Goal: Navigation & Orientation: Understand site structure

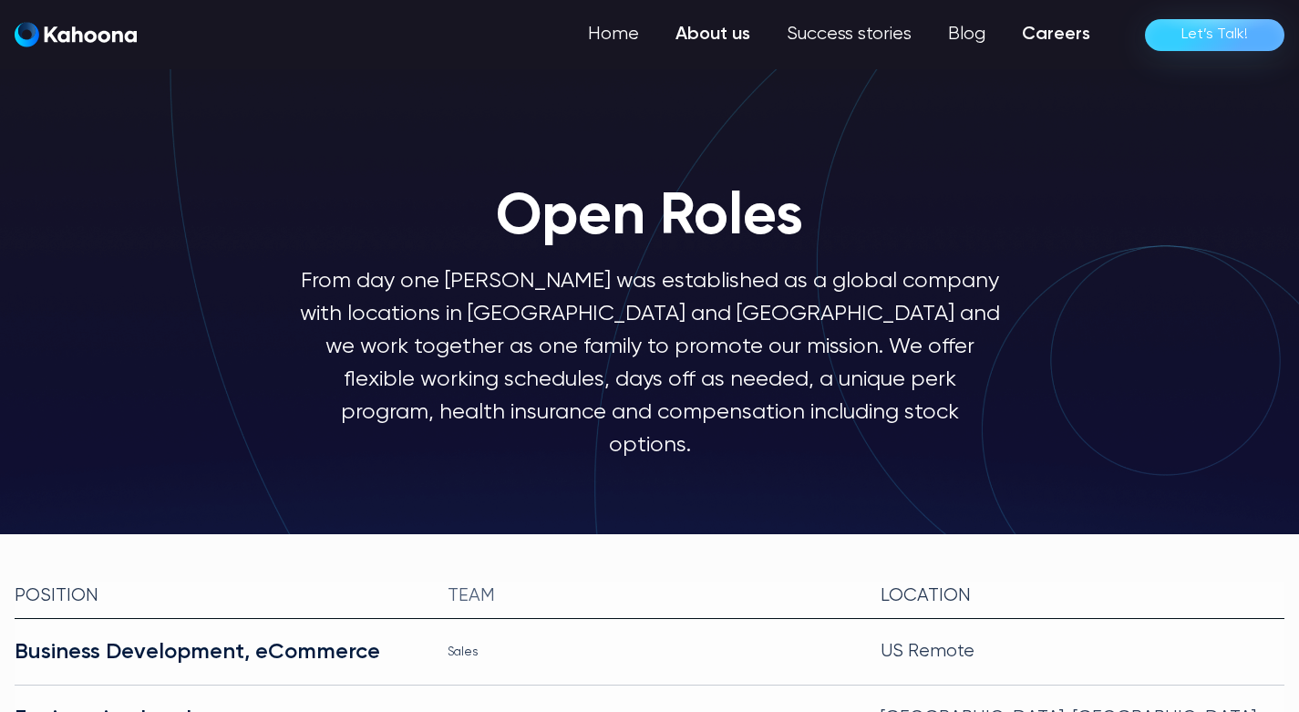
click at [695, 31] on link "About us" at bounding box center [712, 34] width 111 height 36
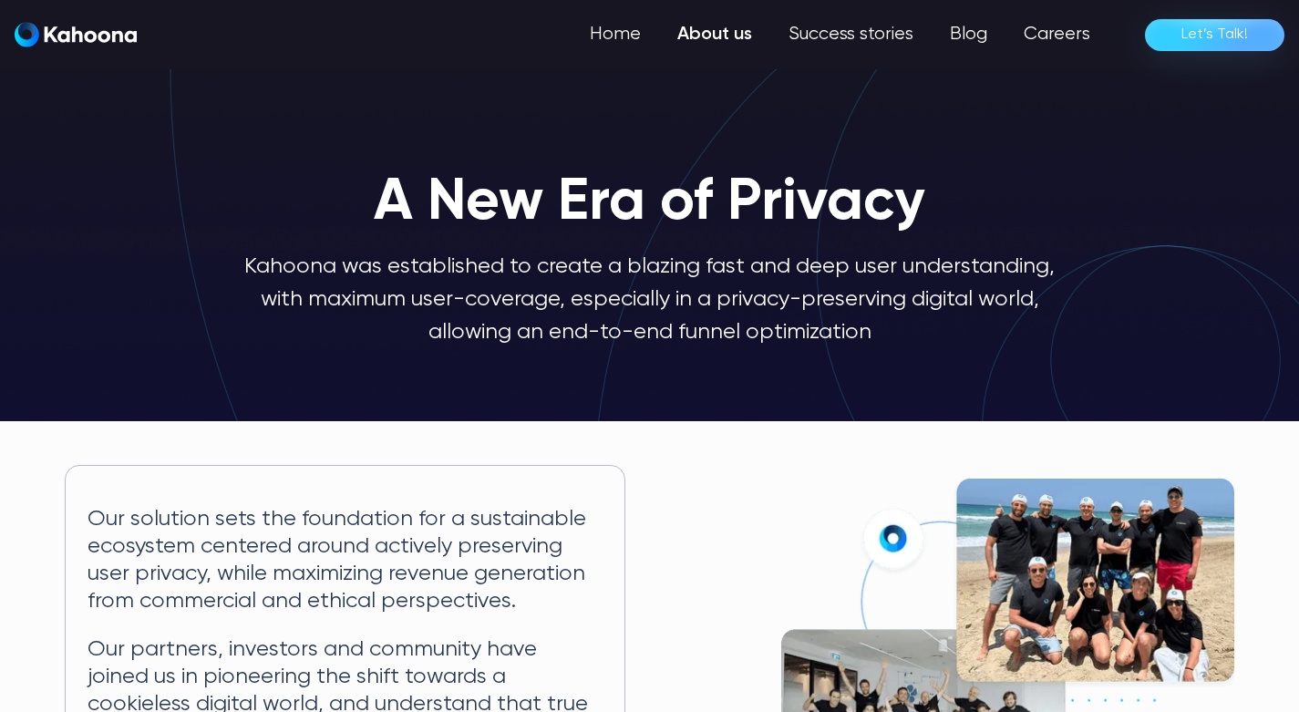
click at [1016, 566] on img at bounding box center [1007, 639] width 453 height 321
click at [727, 25] on link "About us" at bounding box center [714, 34] width 111 height 36
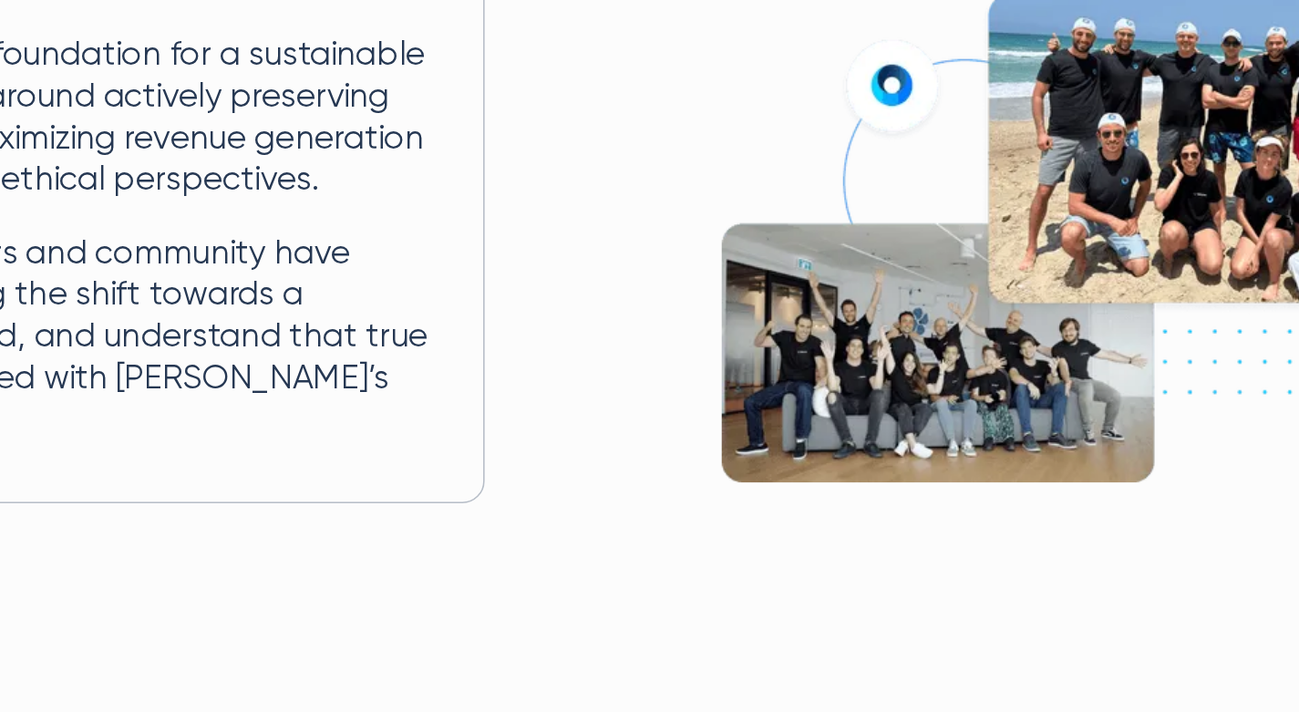
scroll to position [373, 0]
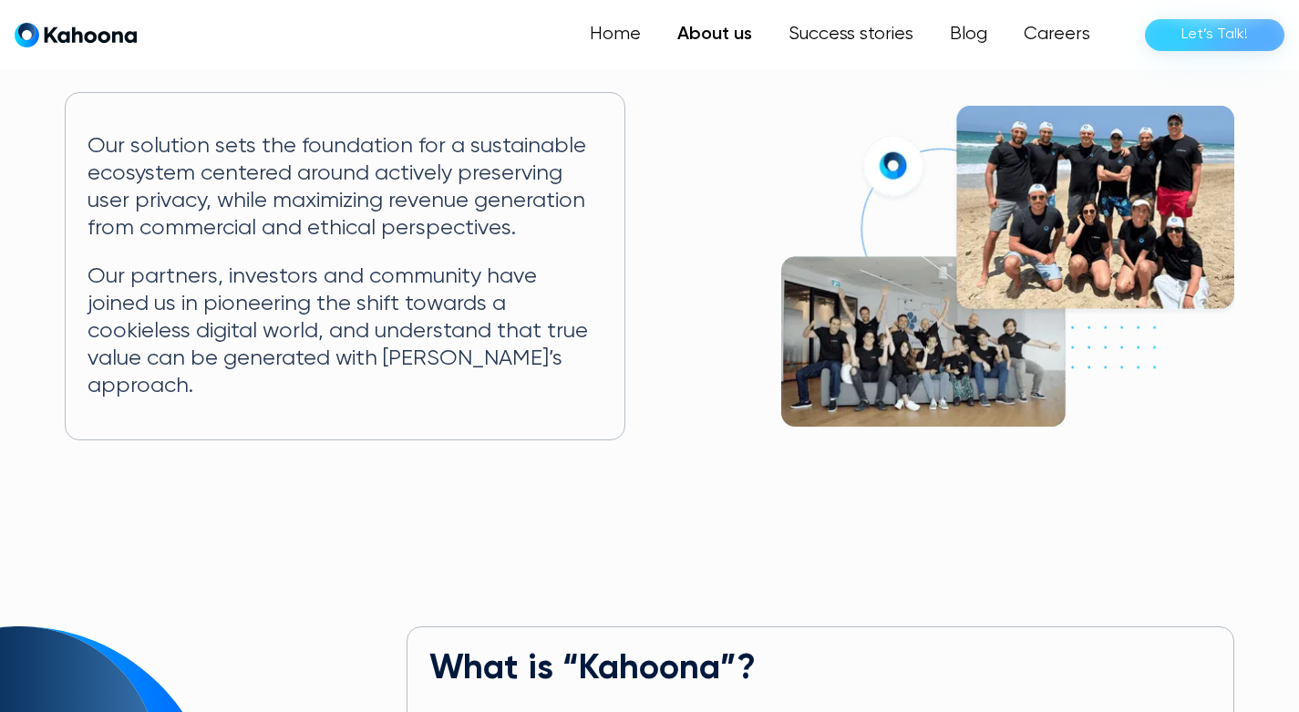
click at [440, 458] on main "A New Era of Privacy Kahoona was established to create a blazing fast and deep …" at bounding box center [649, 566] width 1299 height 1878
